Goal: Navigation & Orientation: Understand site structure

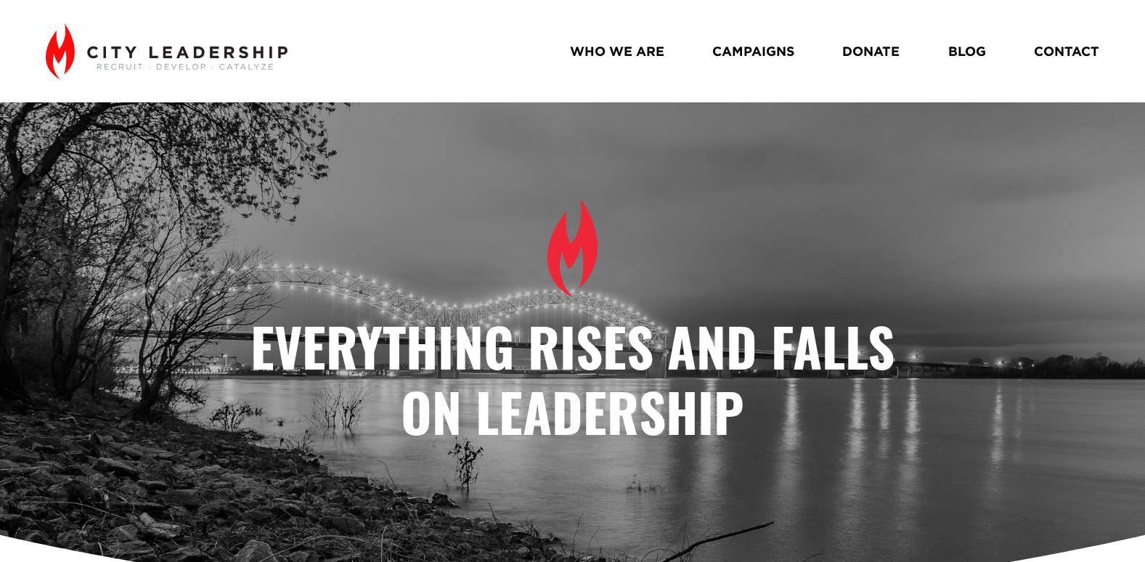
click at [618, 52] on link "WHO WE ARE" at bounding box center [617, 51] width 94 height 26
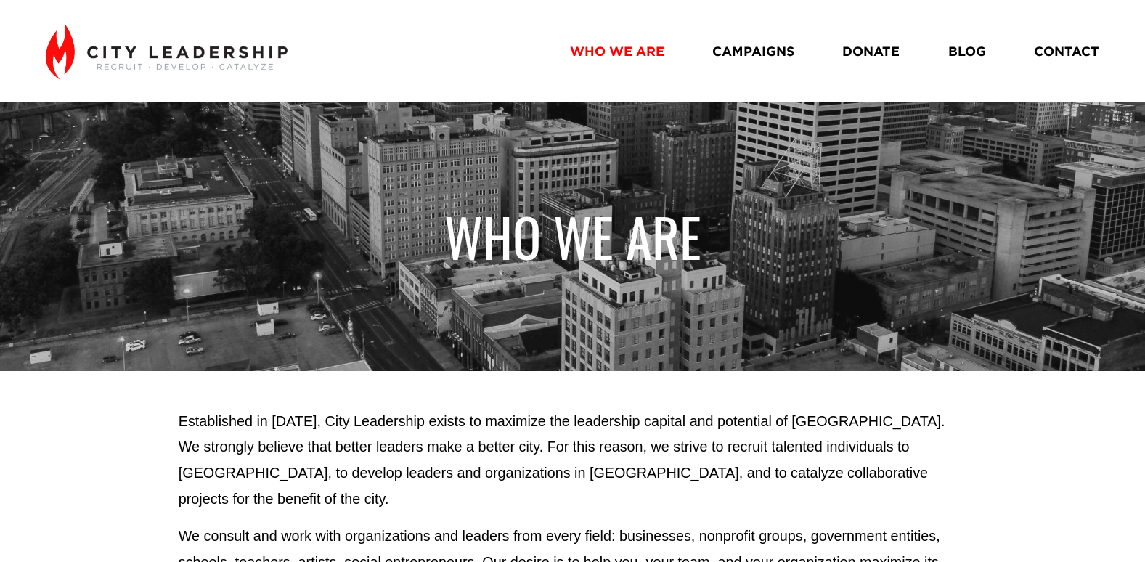
click at [763, 55] on link "CAMPAIGNS" at bounding box center [753, 51] width 82 height 26
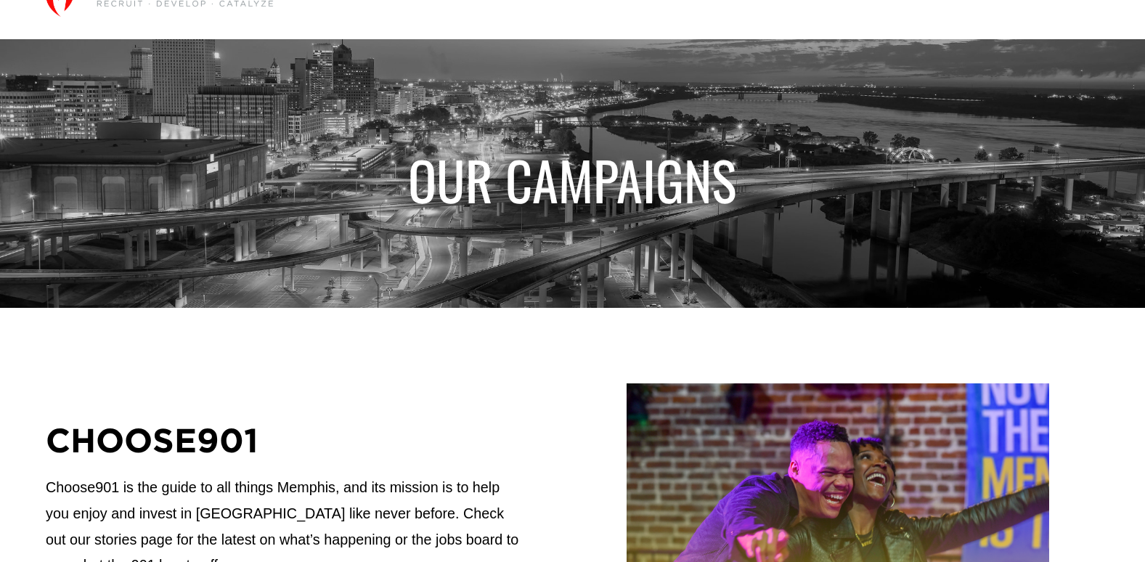
scroll to position [73, 0]
